Goal: Task Accomplishment & Management: Manage account settings

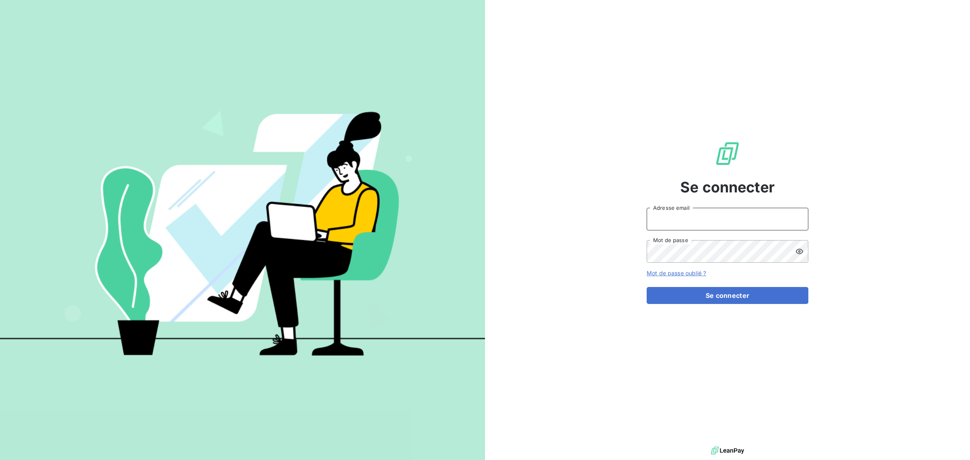
click at [676, 217] on input "Adresse email" at bounding box center [728, 219] width 162 height 23
type input "[EMAIL_ADDRESS][DOMAIN_NAME]"
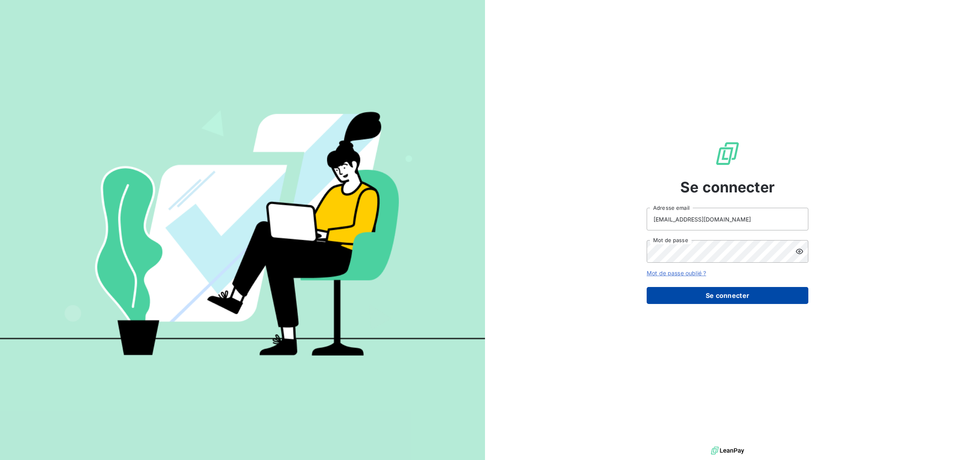
click at [729, 294] on button "Se connecter" at bounding box center [728, 295] width 162 height 17
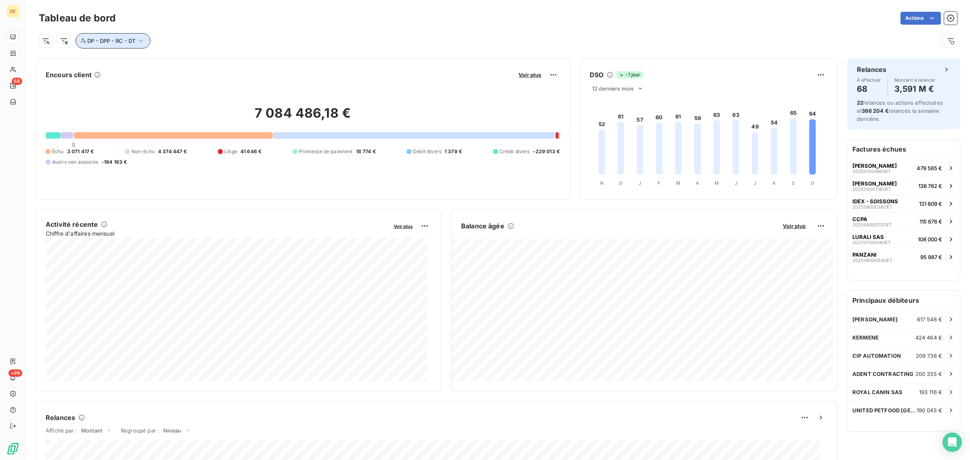
click at [139, 39] on icon "button" at bounding box center [141, 41] width 8 height 8
click at [292, 61] on icon at bounding box center [291, 62] width 4 height 2
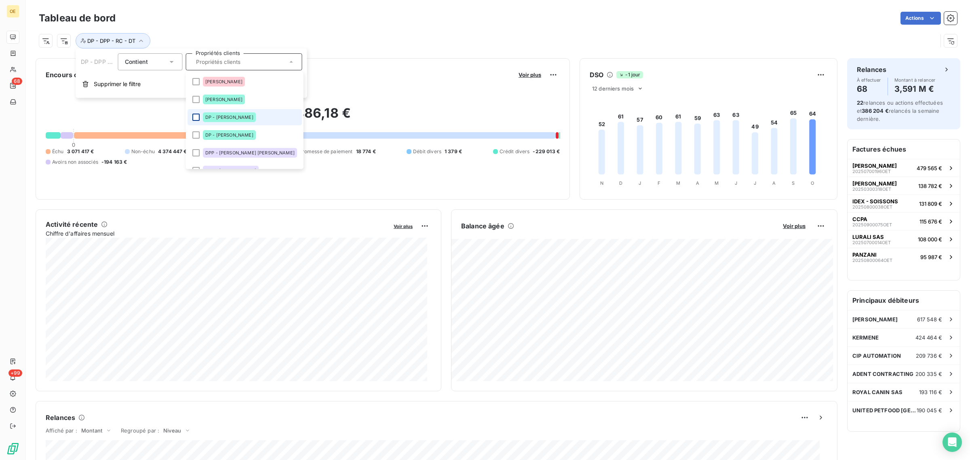
click at [195, 114] on div at bounding box center [195, 117] width 7 height 7
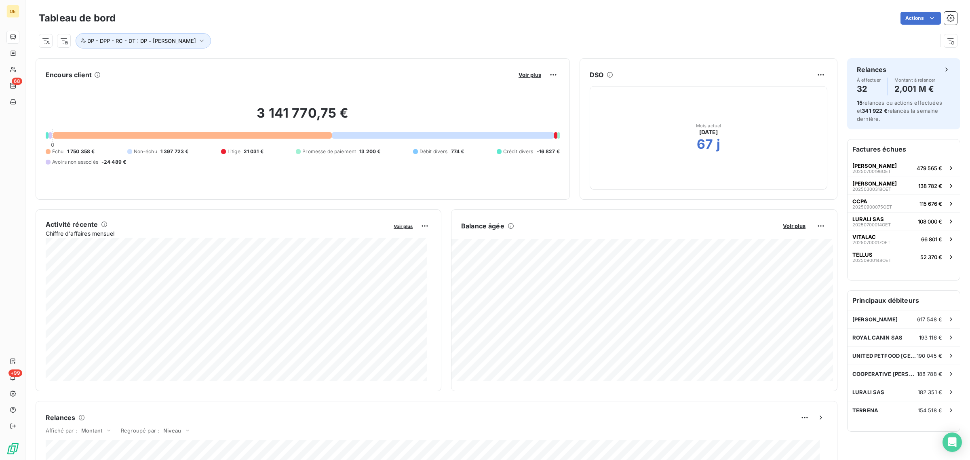
click at [401, 20] on div "Actions" at bounding box center [541, 18] width 832 height 13
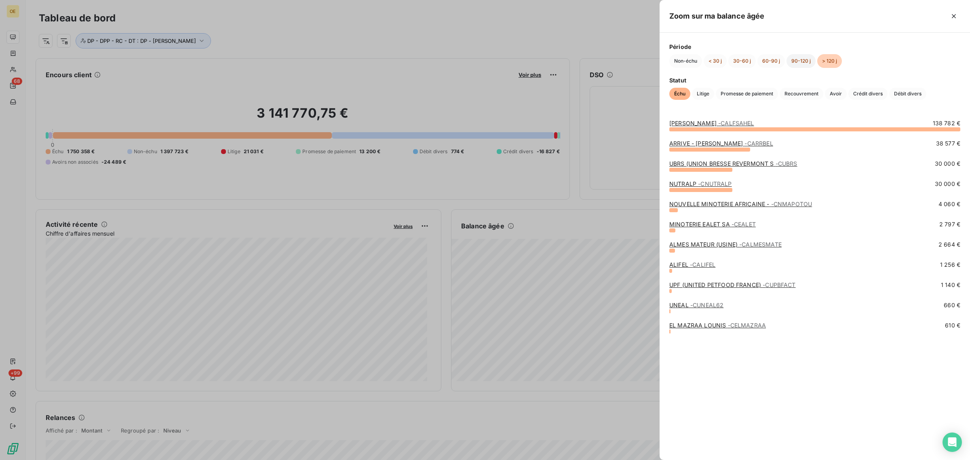
click at [799, 63] on button "90-120 j" at bounding box center [801, 61] width 29 height 14
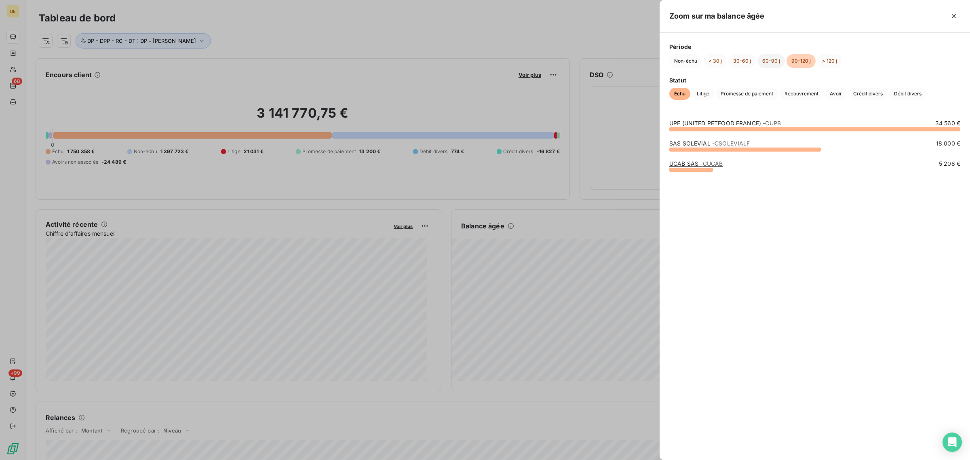
click at [775, 62] on button "60-90 j" at bounding box center [771, 61] width 27 height 14
click at [742, 59] on button "30-60 j" at bounding box center [742, 61] width 27 height 14
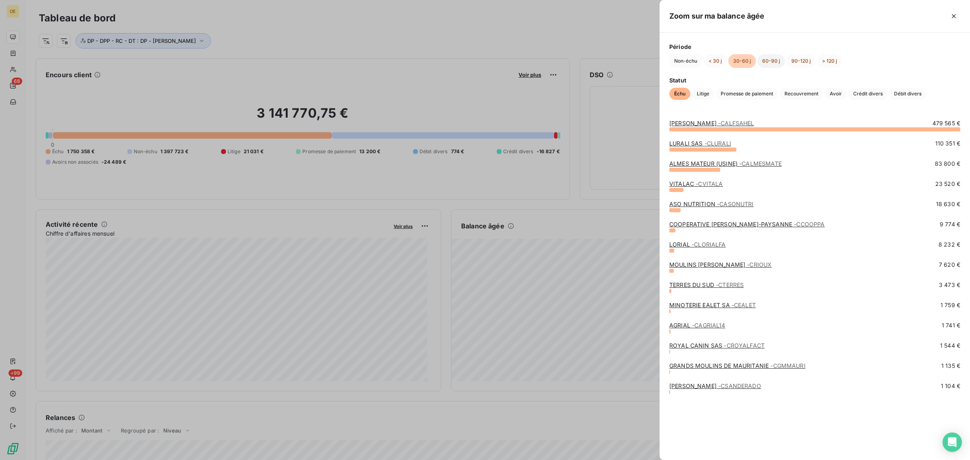
click at [771, 61] on button "60-90 j" at bounding box center [771, 61] width 27 height 14
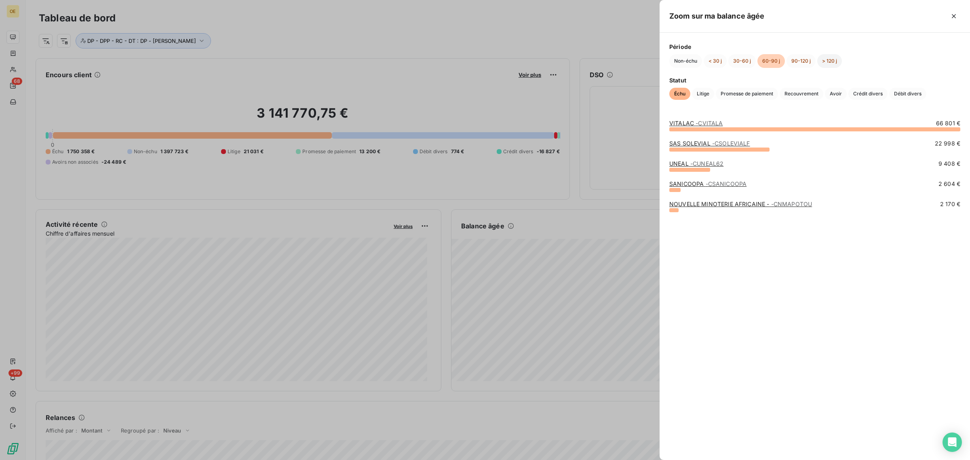
click at [832, 61] on button "> 120 j" at bounding box center [830, 61] width 25 height 14
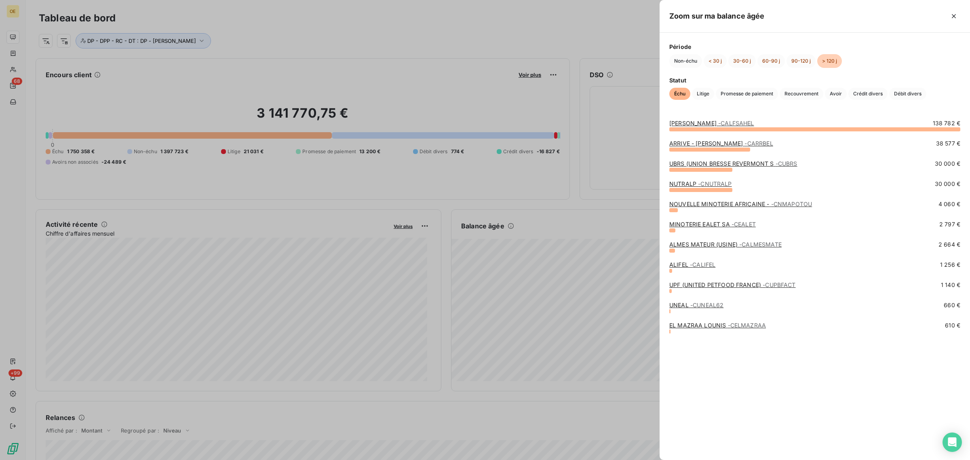
click at [504, 29] on div at bounding box center [485, 230] width 970 height 460
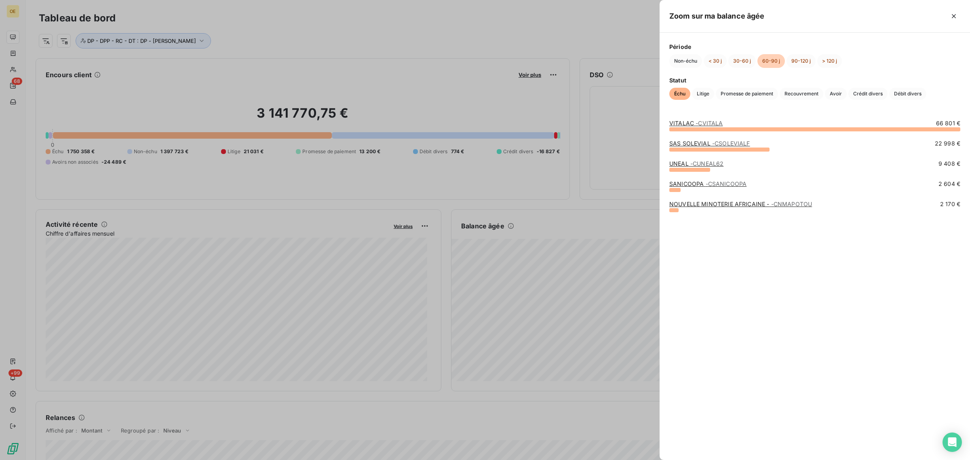
click at [539, 266] on div at bounding box center [485, 230] width 970 height 460
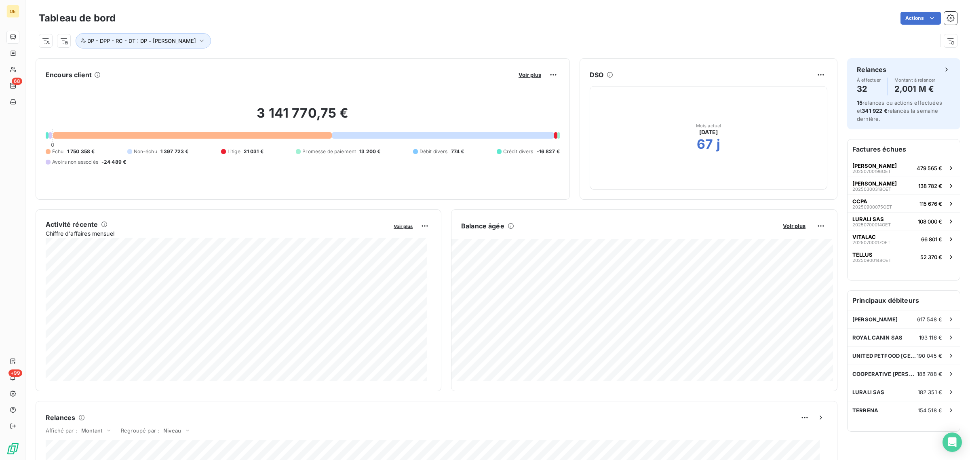
click at [385, 34] on div "DP - DPP - RC - DT : DP - [PERSON_NAME]" at bounding box center [488, 40] width 899 height 15
click at [908, 276] on div "Factures échues [PERSON_NAME] 20250700196OET 479 565 € [PERSON_NAME] 2025030031…" at bounding box center [904, 209] width 112 height 141
click at [883, 153] on h6 "Factures échues" at bounding box center [904, 148] width 112 height 19
